Goal: Find specific page/section: Find specific page/section

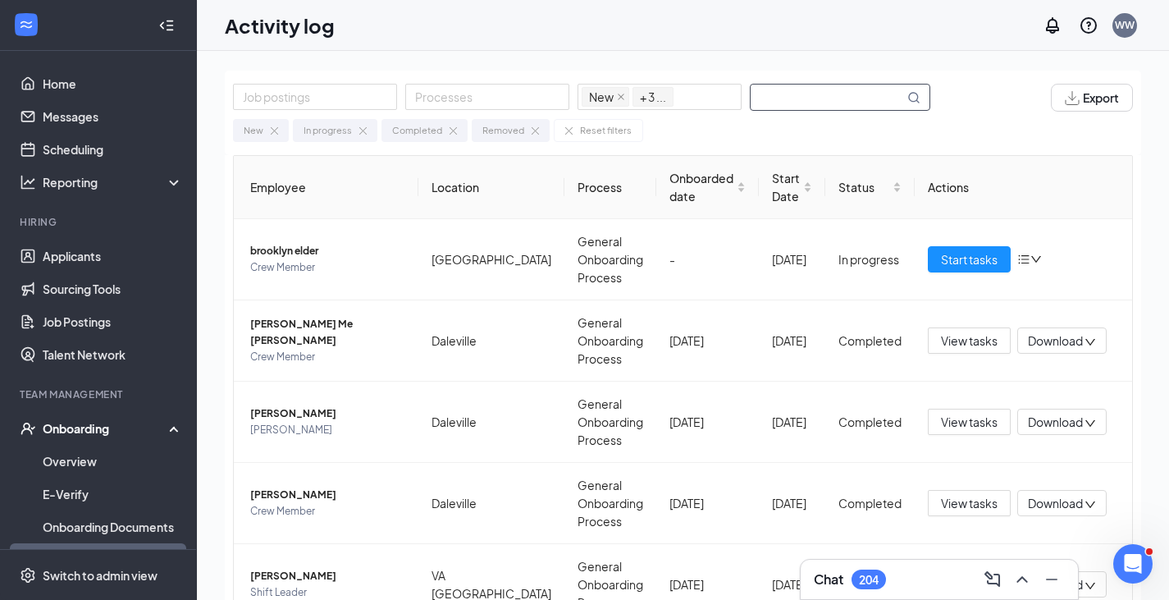
click at [787, 98] on input "text" at bounding box center [827, 96] width 153 height 25
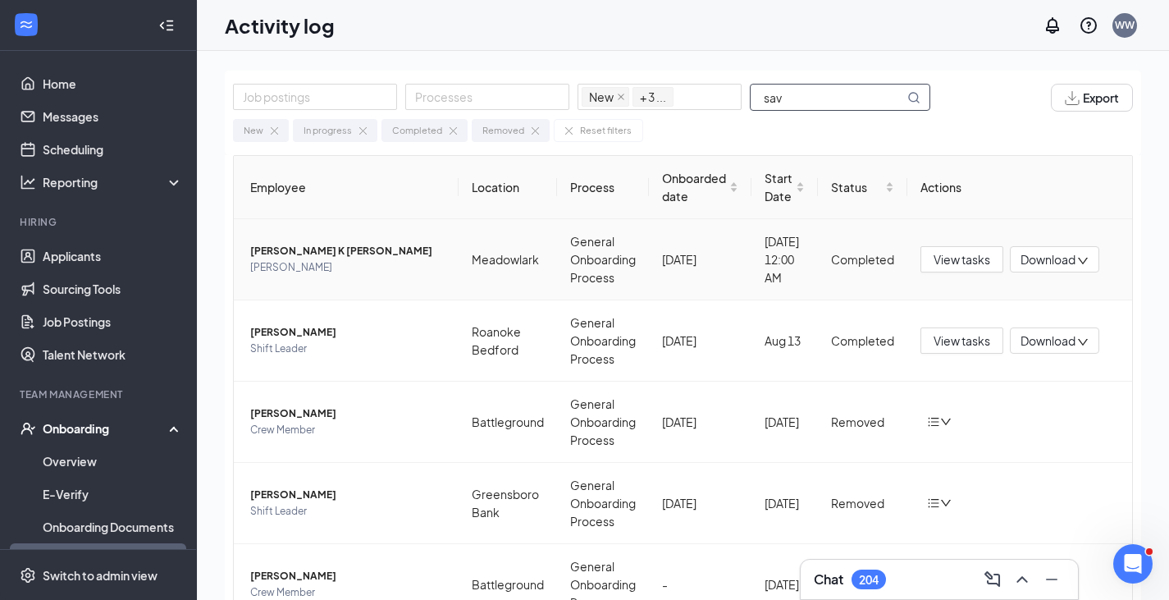
type input "sav"
click at [316, 248] on span "[PERSON_NAME] K [PERSON_NAME]" at bounding box center [347, 251] width 195 height 16
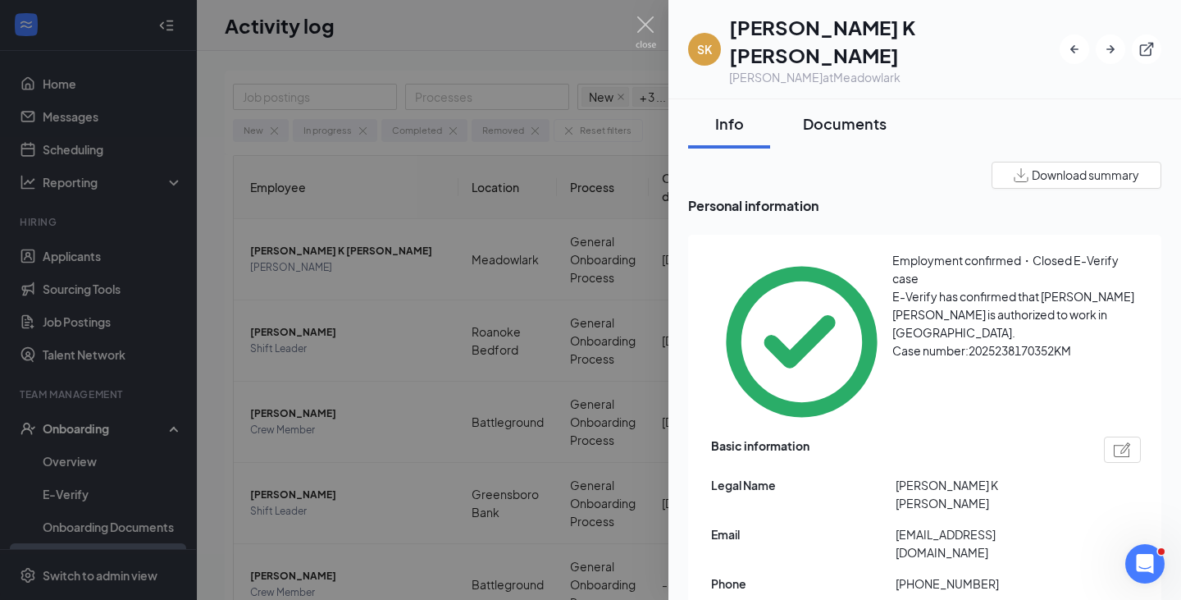
click at [854, 113] on div "Documents" at bounding box center [845, 123] width 84 height 21
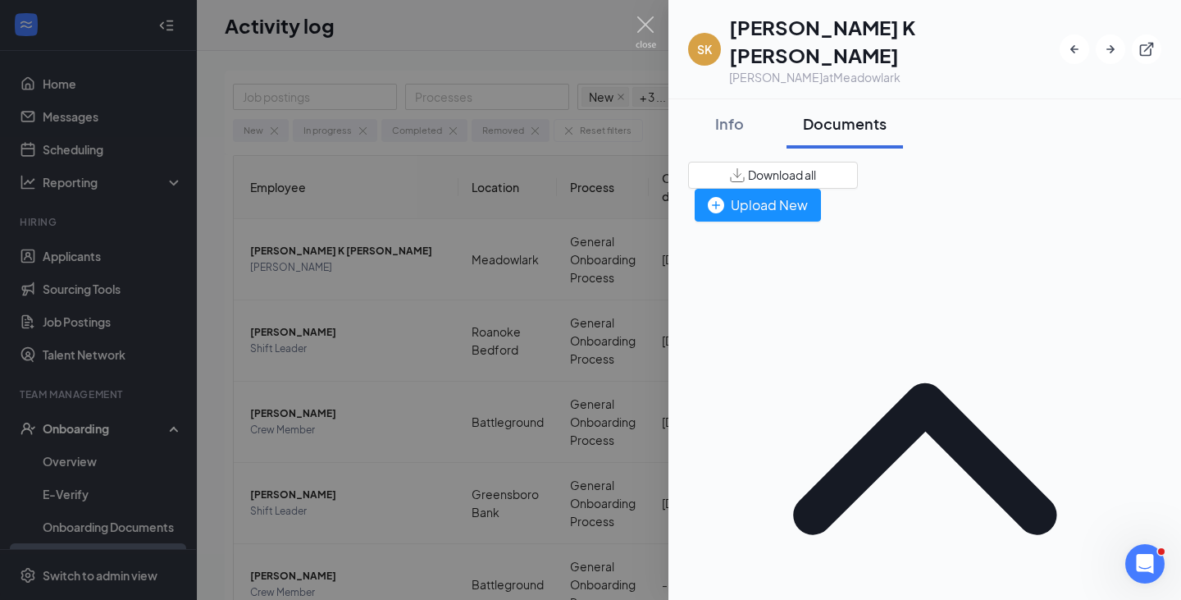
click at [844, 113] on div "Documents" at bounding box center [845, 123] width 84 height 21
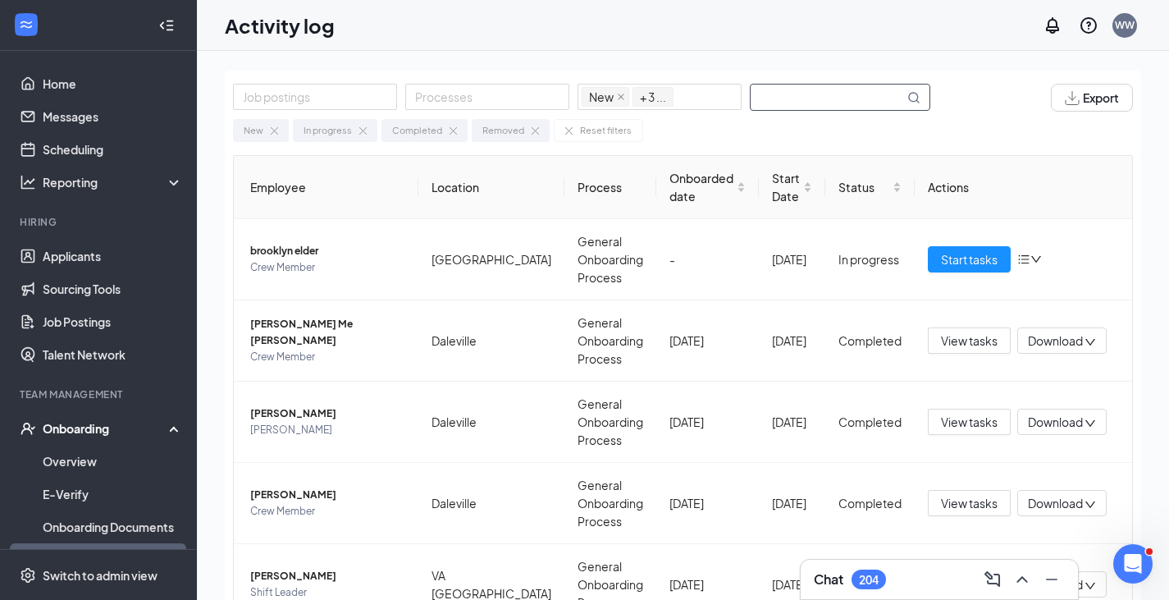
click at [802, 101] on input "text" at bounding box center [827, 96] width 153 height 25
type input "sa"
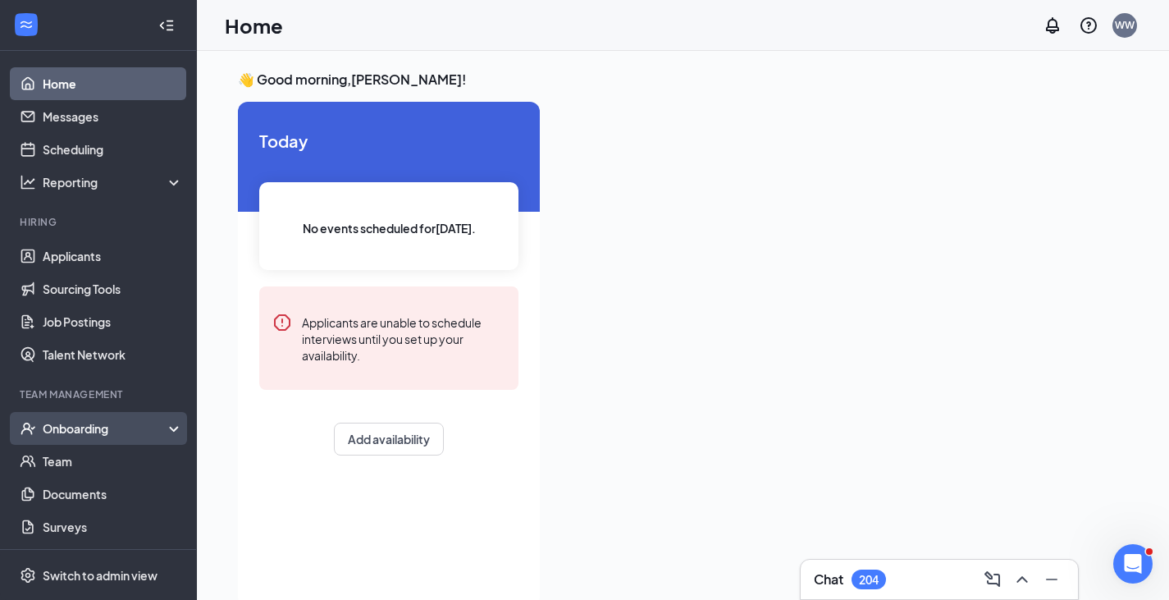
click at [116, 428] on div "Onboarding" at bounding box center [106, 428] width 126 height 16
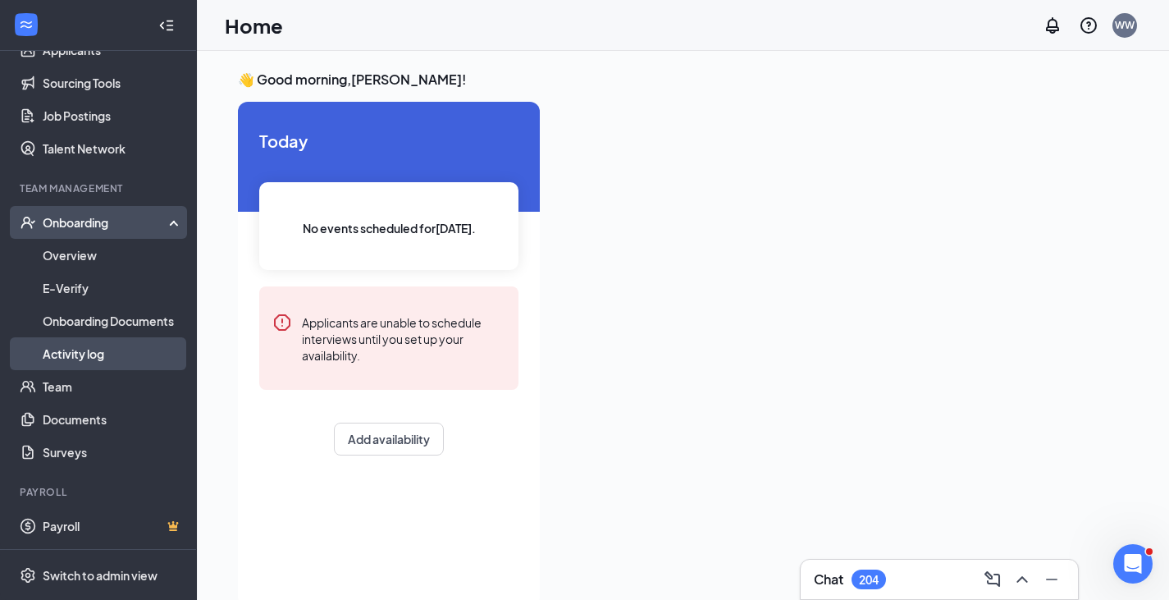
click at [113, 359] on link "Activity log" at bounding box center [113, 353] width 140 height 33
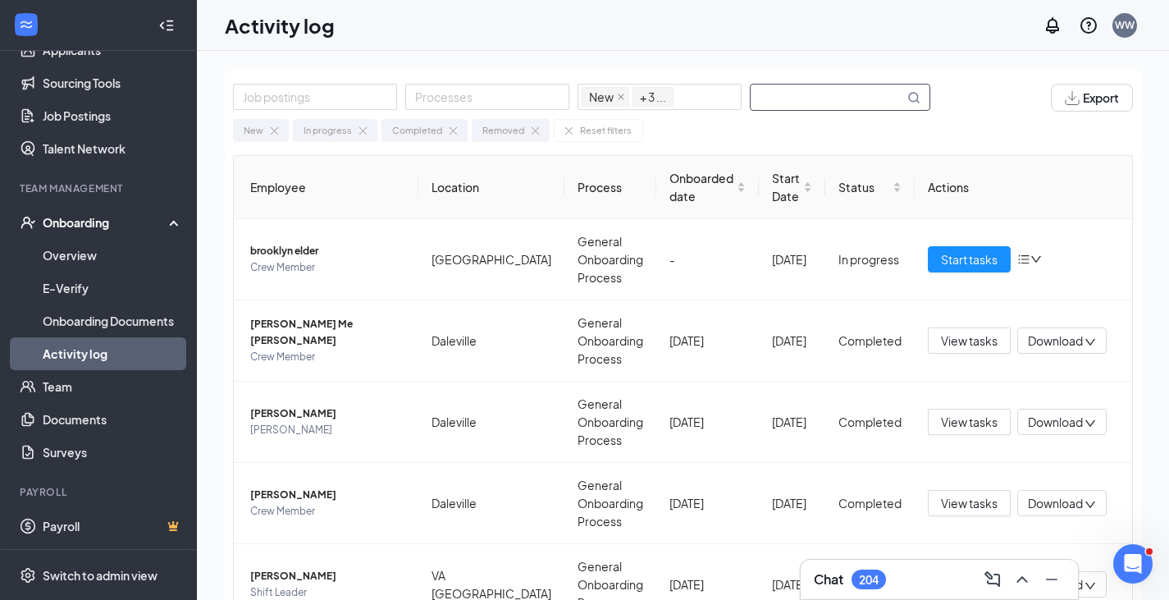
click at [845, 104] on input "text" at bounding box center [827, 96] width 153 height 25
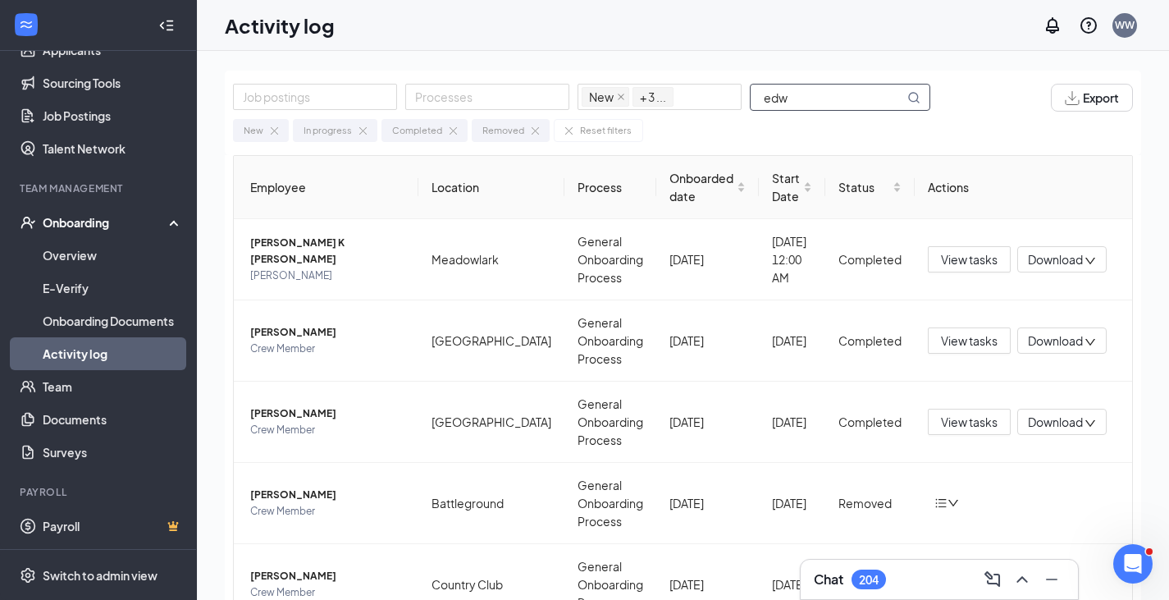
type input "[PERSON_NAME]"
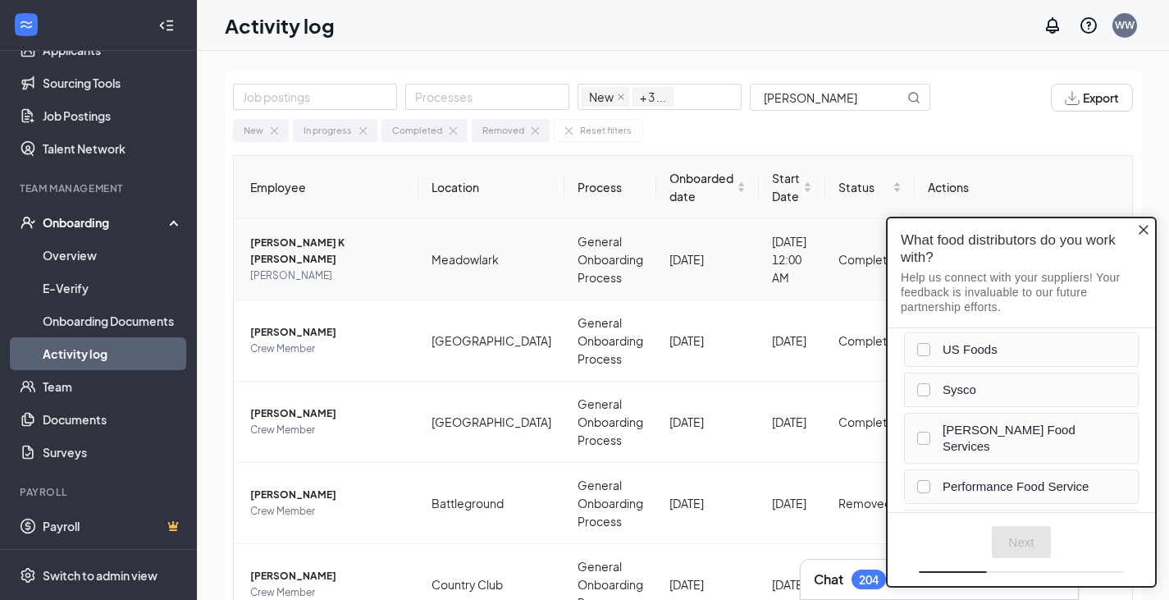
click at [405, 267] on span "[PERSON_NAME]" at bounding box center [327, 275] width 155 height 16
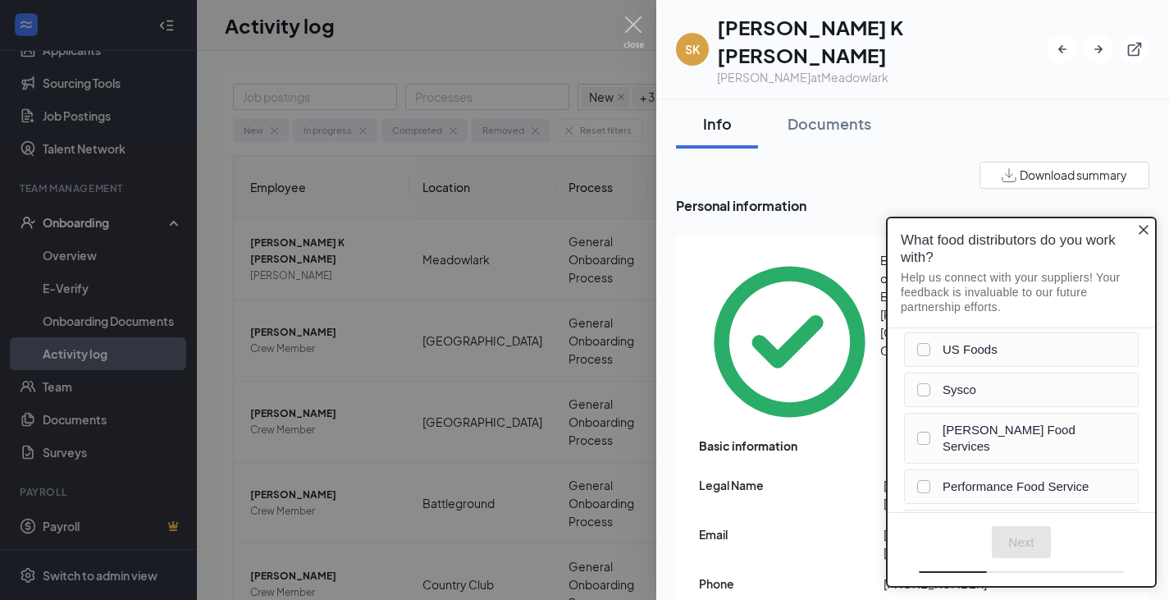
click at [1141, 233] on icon "Close button" at bounding box center [1143, 228] width 13 height 13
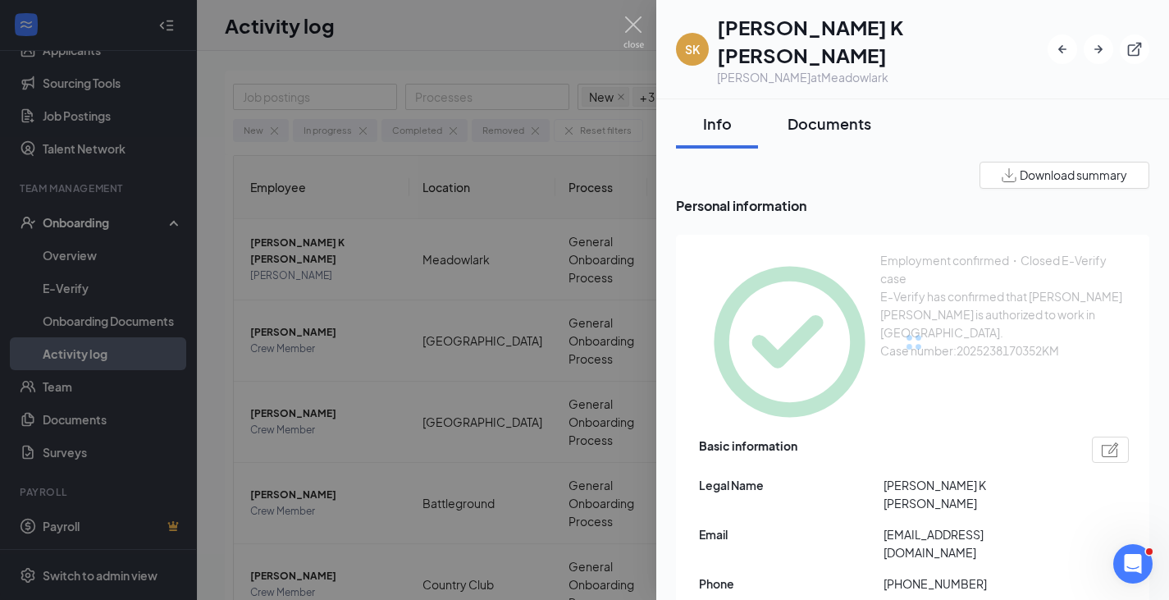
click at [838, 113] on div "Documents" at bounding box center [829, 123] width 84 height 21
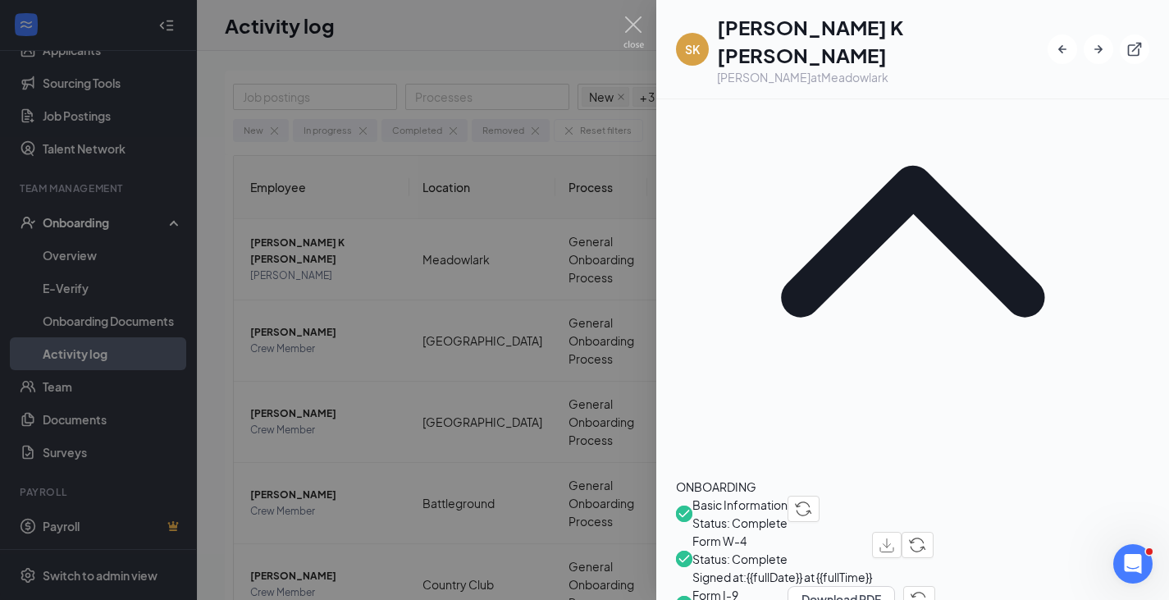
scroll to position [74, 0]
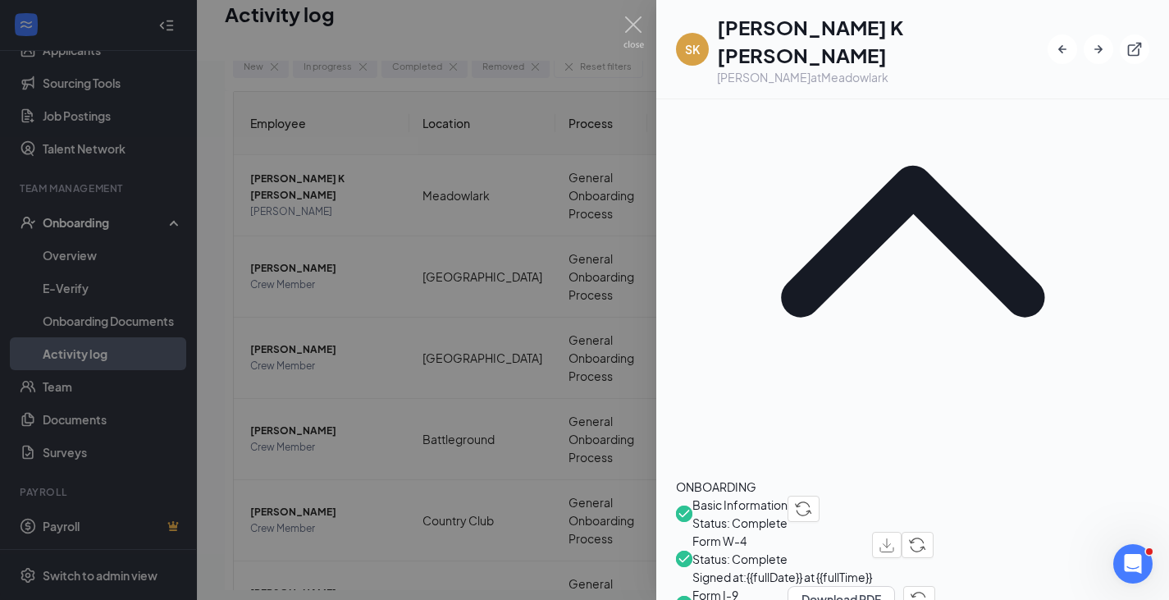
scroll to position [210, 0]
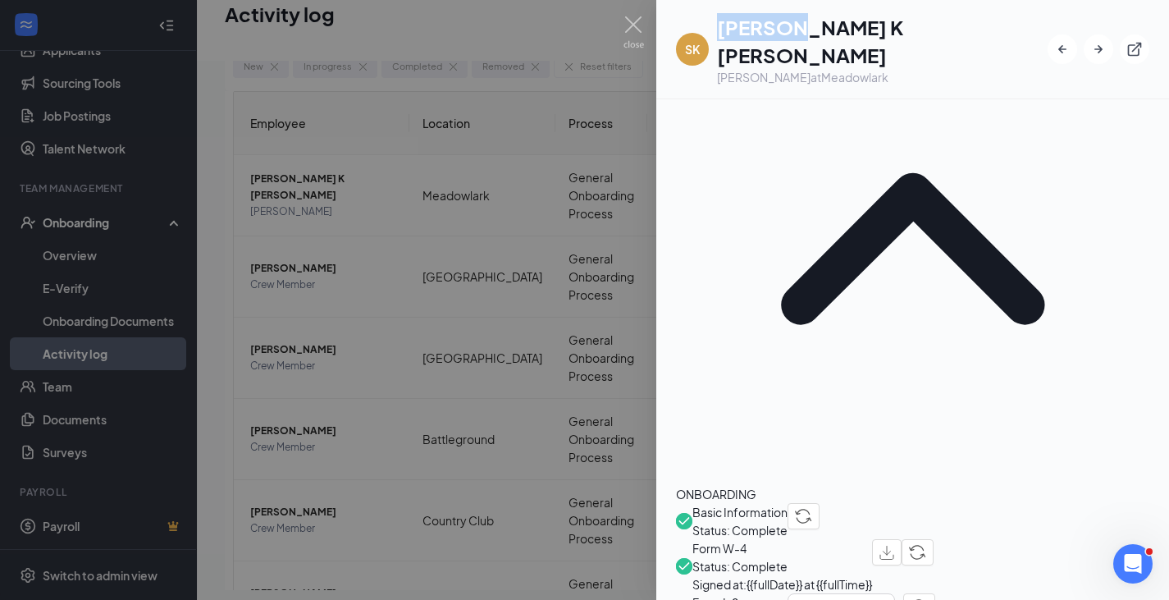
drag, startPoint x: 721, startPoint y: 30, endPoint x: 784, endPoint y: 34, distance: 63.3
click at [784, 34] on h1 "[PERSON_NAME] K [PERSON_NAME]" at bounding box center [882, 41] width 331 height 56
copy h1 "[PERSON_NAME]"
click at [626, 16] on img at bounding box center [633, 32] width 21 height 32
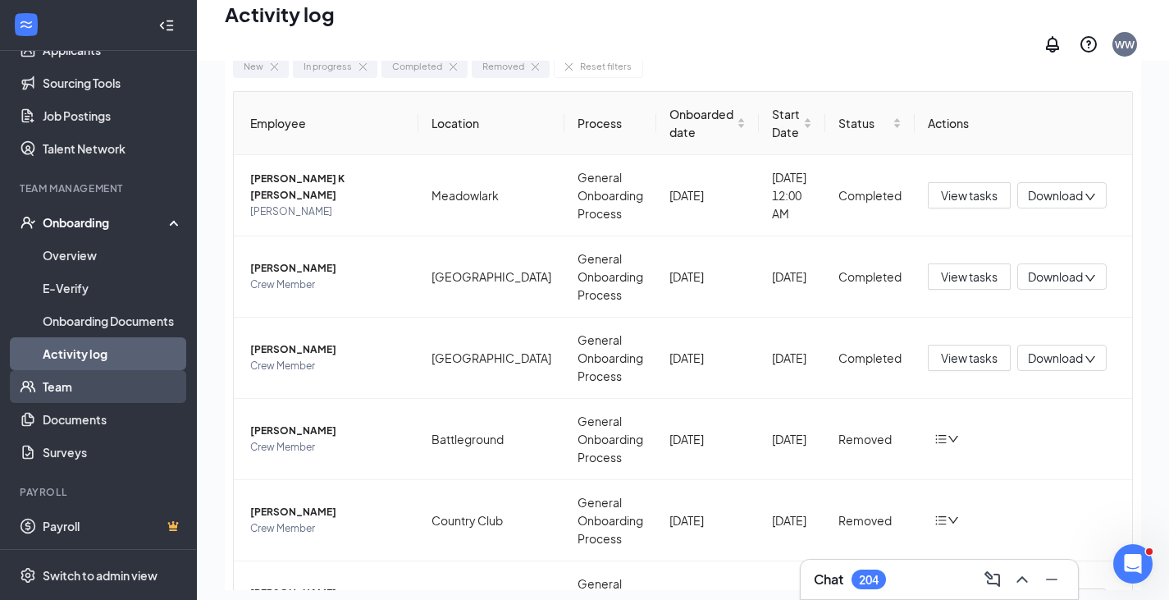
click at [61, 393] on link "Team" at bounding box center [113, 386] width 140 height 33
